Goal: Task Accomplishment & Management: Use online tool/utility

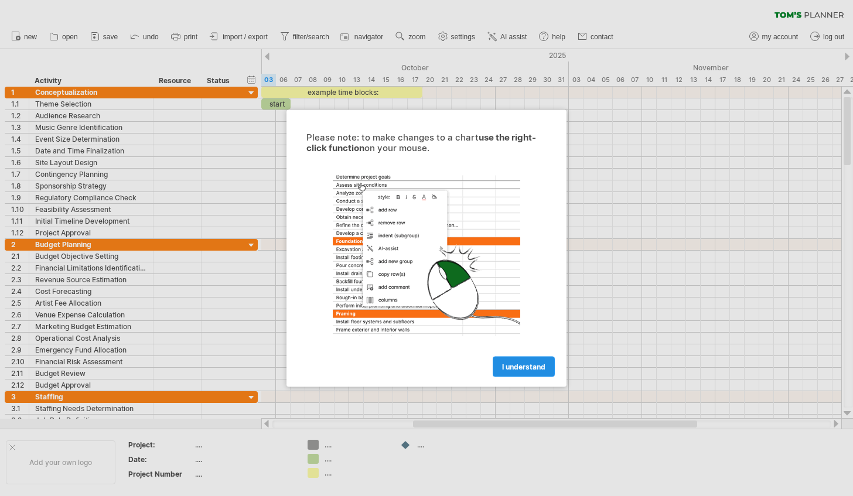
click at [526, 363] on span "I understand" at bounding box center [523, 366] width 43 height 9
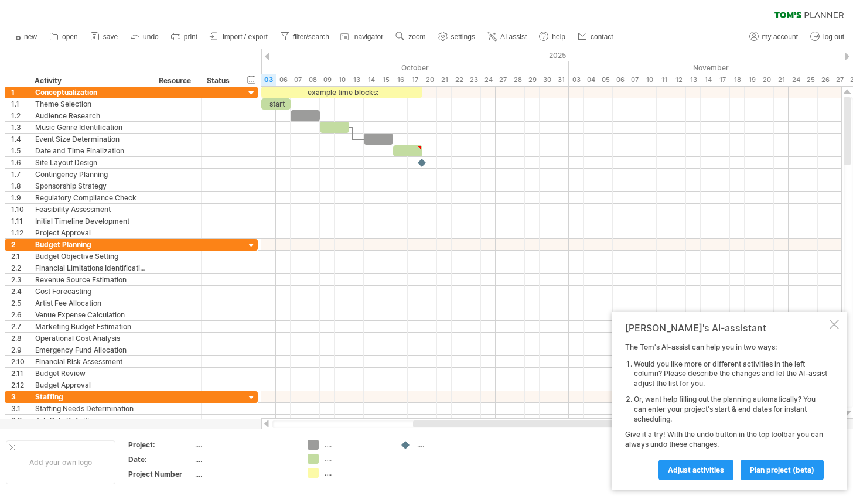
click at [526, 368] on div at bounding box center [551, 374] width 580 height 12
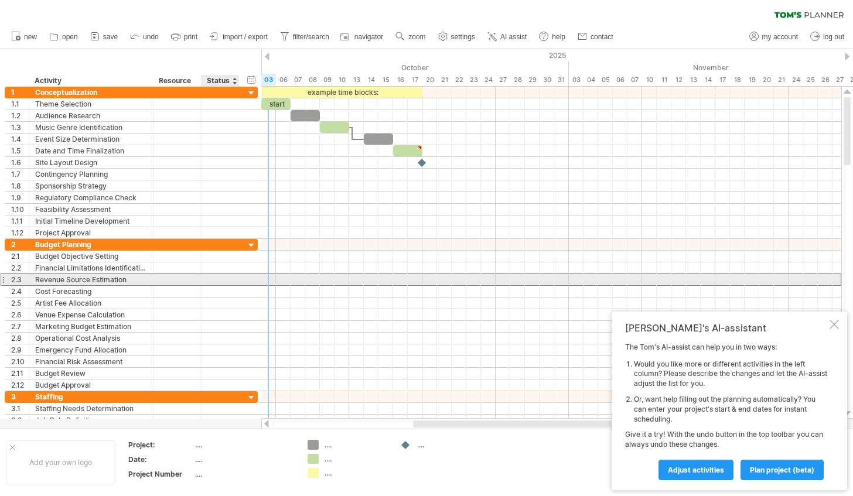
click at [219, 277] on div at bounding box center [220, 279] width 26 height 11
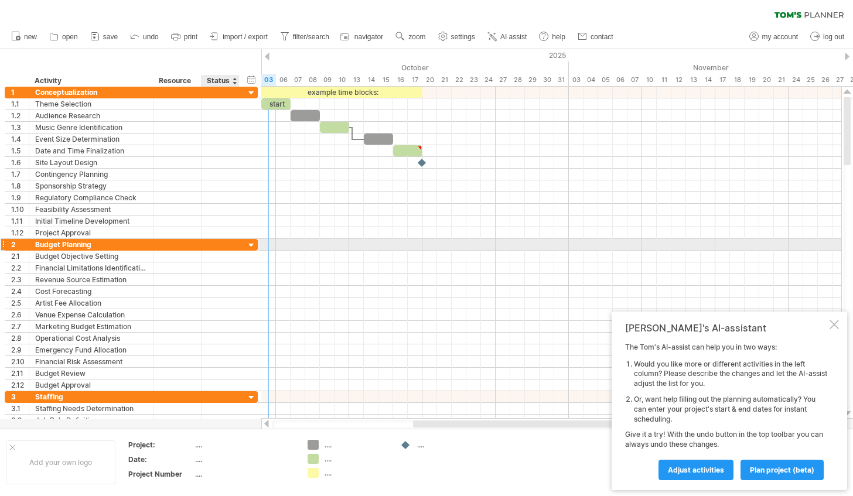
click at [252, 242] on div at bounding box center [251, 245] width 11 height 11
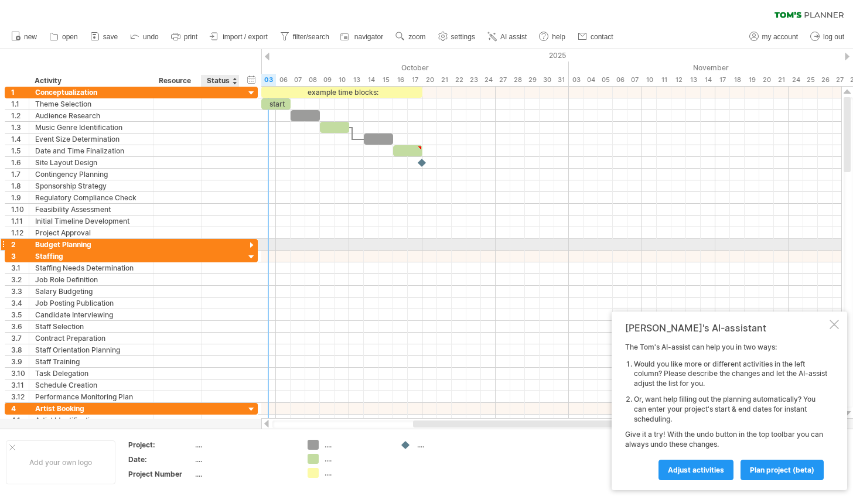
click at [252, 242] on div at bounding box center [251, 245] width 11 height 11
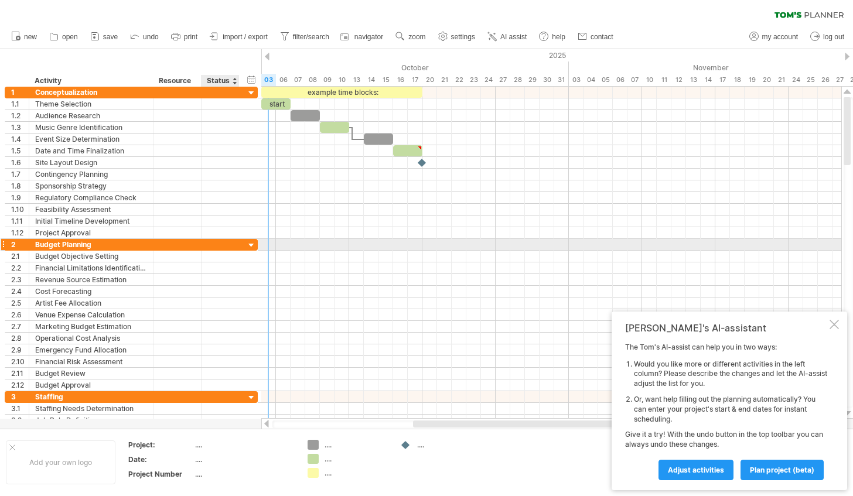
click at [252, 242] on div at bounding box center [251, 245] width 11 height 11
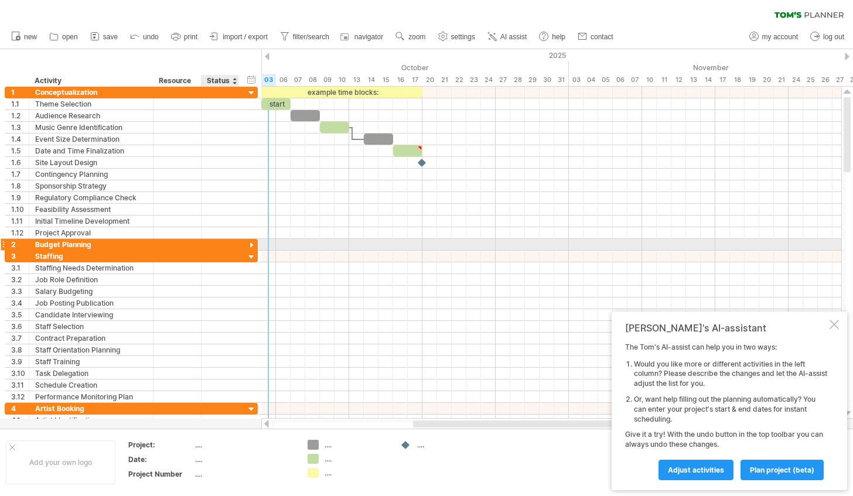
click at [252, 242] on div at bounding box center [251, 245] width 11 height 11
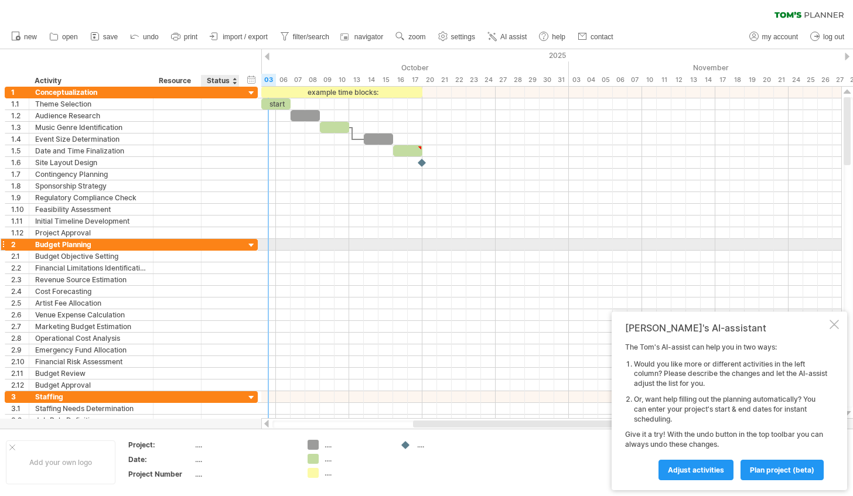
click at [252, 242] on div at bounding box center [251, 245] width 11 height 11
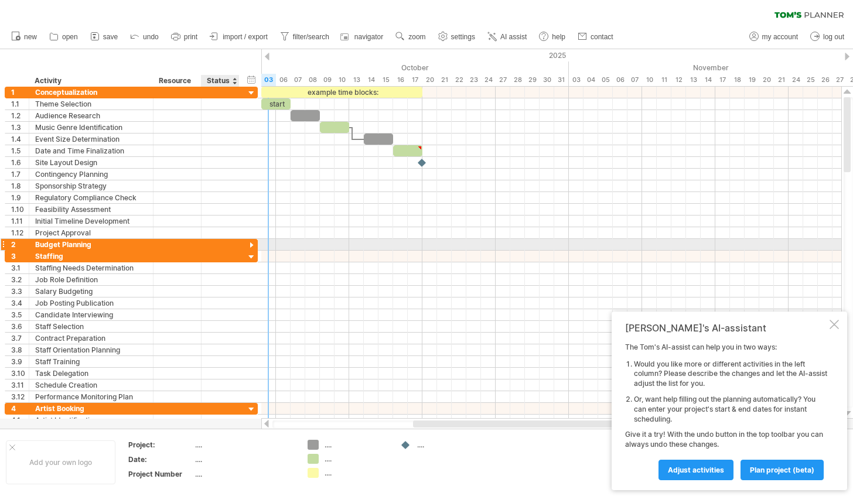
click at [252, 242] on div at bounding box center [251, 245] width 11 height 11
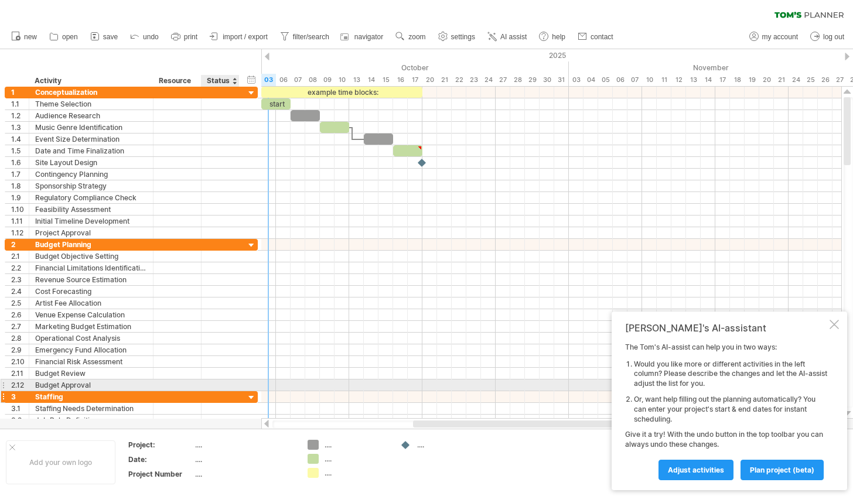
click at [245, 391] on div "3 ******** Staffing" at bounding box center [131, 397] width 253 height 12
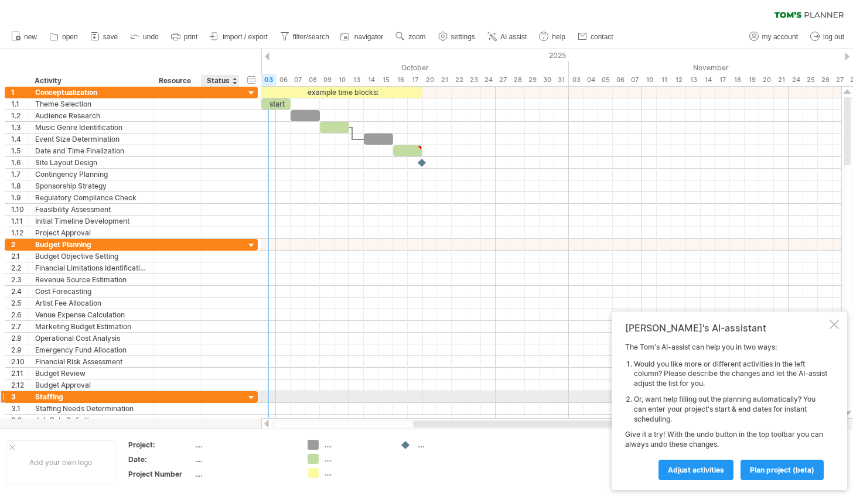
click at [248, 393] on div at bounding box center [251, 398] width 11 height 11
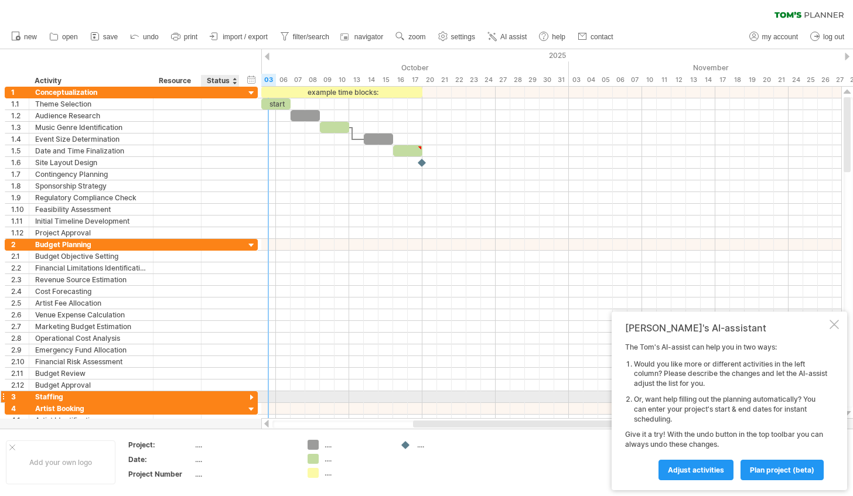
click at [248, 393] on div at bounding box center [251, 398] width 11 height 11
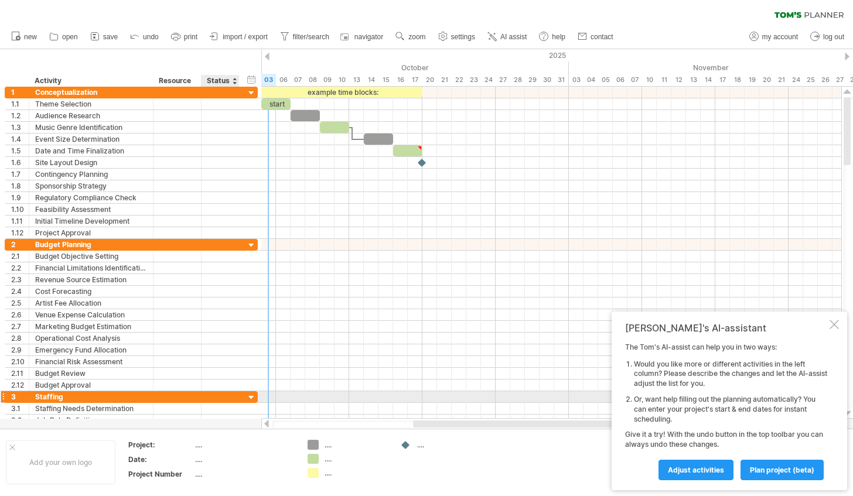
click at [248, 393] on div at bounding box center [251, 398] width 11 height 11
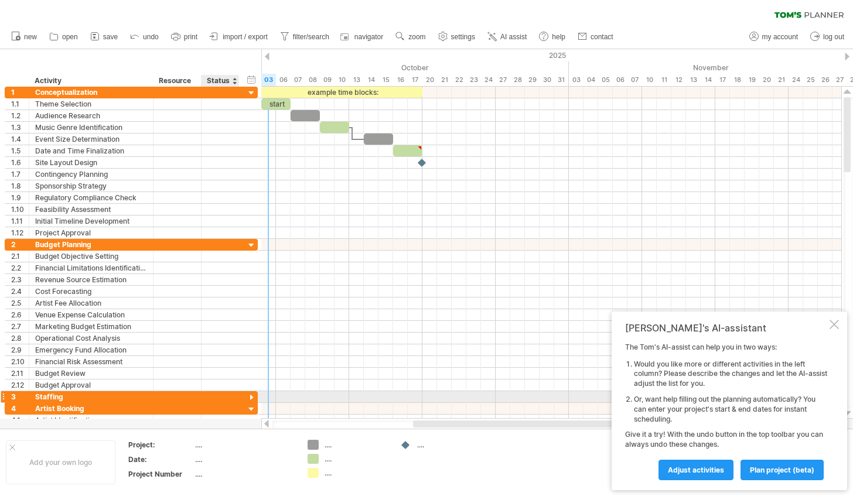
click at [248, 393] on div at bounding box center [251, 398] width 11 height 11
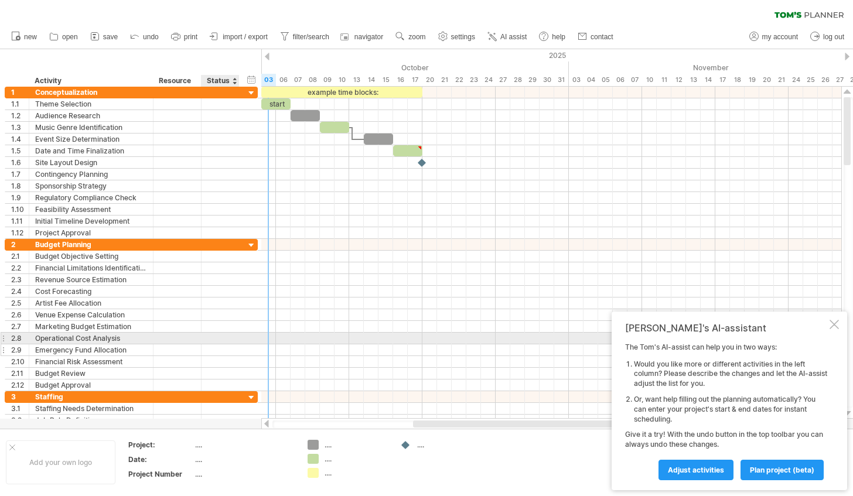
click at [235, 345] on div at bounding box center [238, 351] width 6 height 12
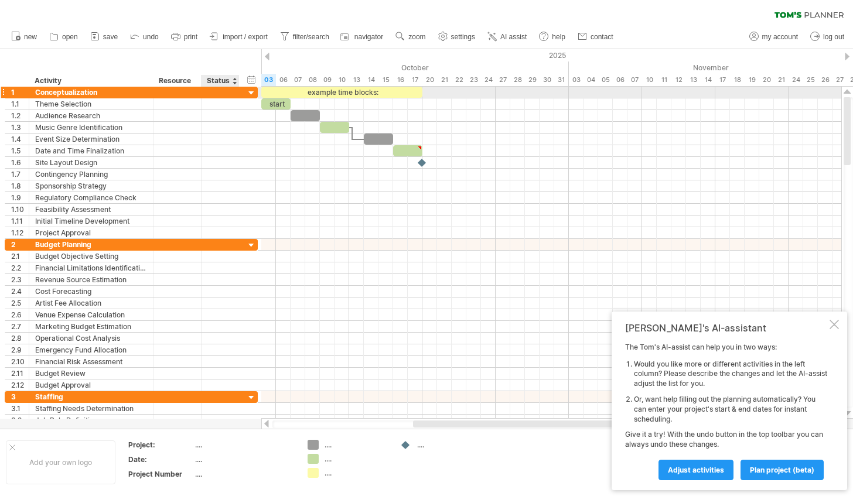
click at [248, 91] on div at bounding box center [251, 93] width 11 height 11
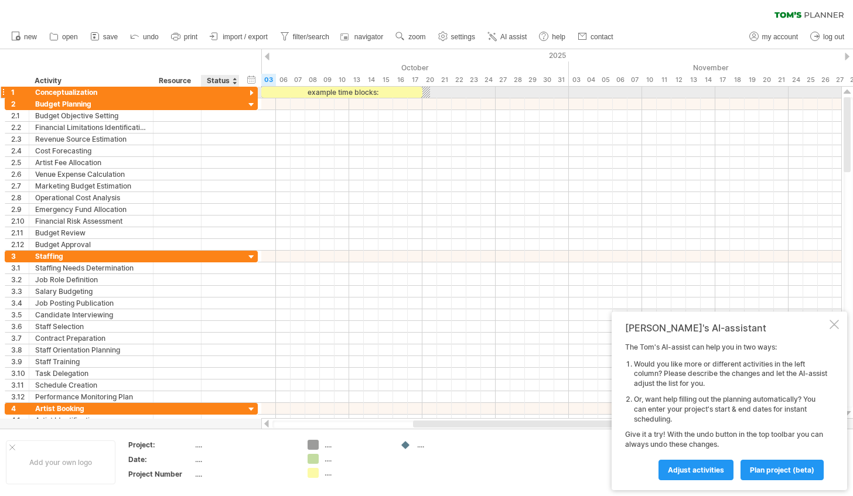
click at [248, 91] on div at bounding box center [251, 93] width 11 height 11
